Goal: Complete application form

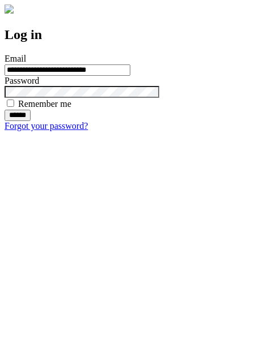
type input "**********"
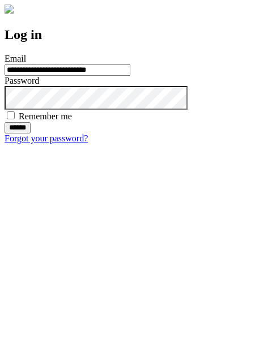
click at [31, 134] on input "******" at bounding box center [18, 127] width 26 height 11
type input "**********"
click at [31, 134] on input "******" at bounding box center [18, 127] width 26 height 11
